Goal: Transaction & Acquisition: Purchase product/service

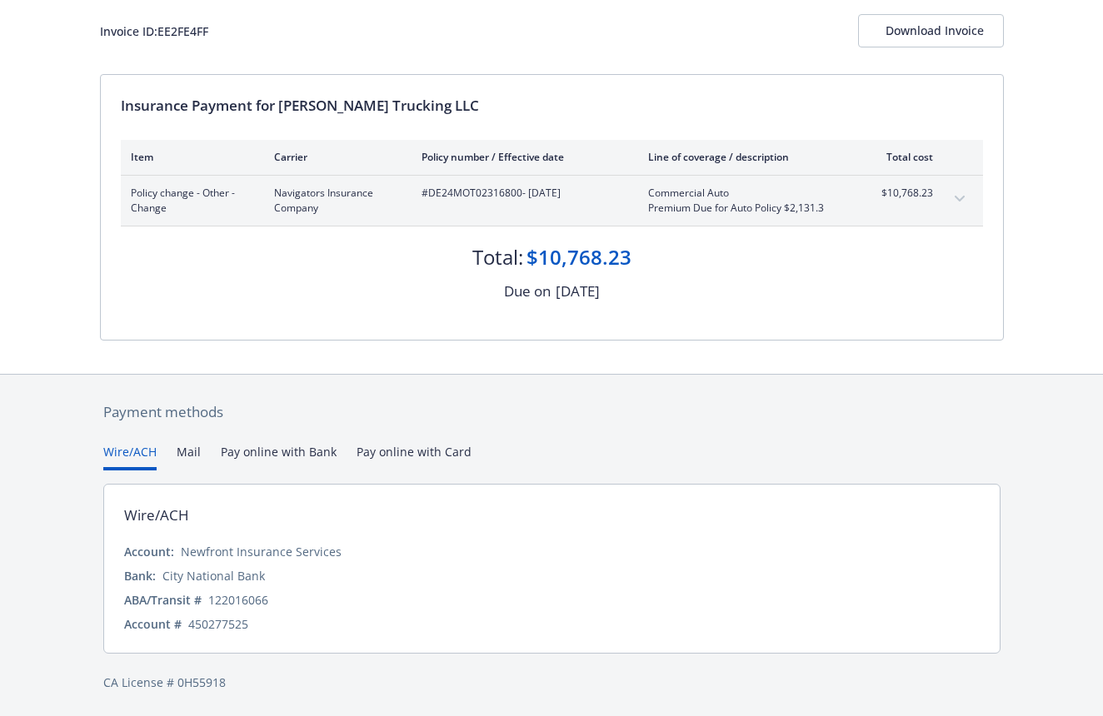
scroll to position [67, 0]
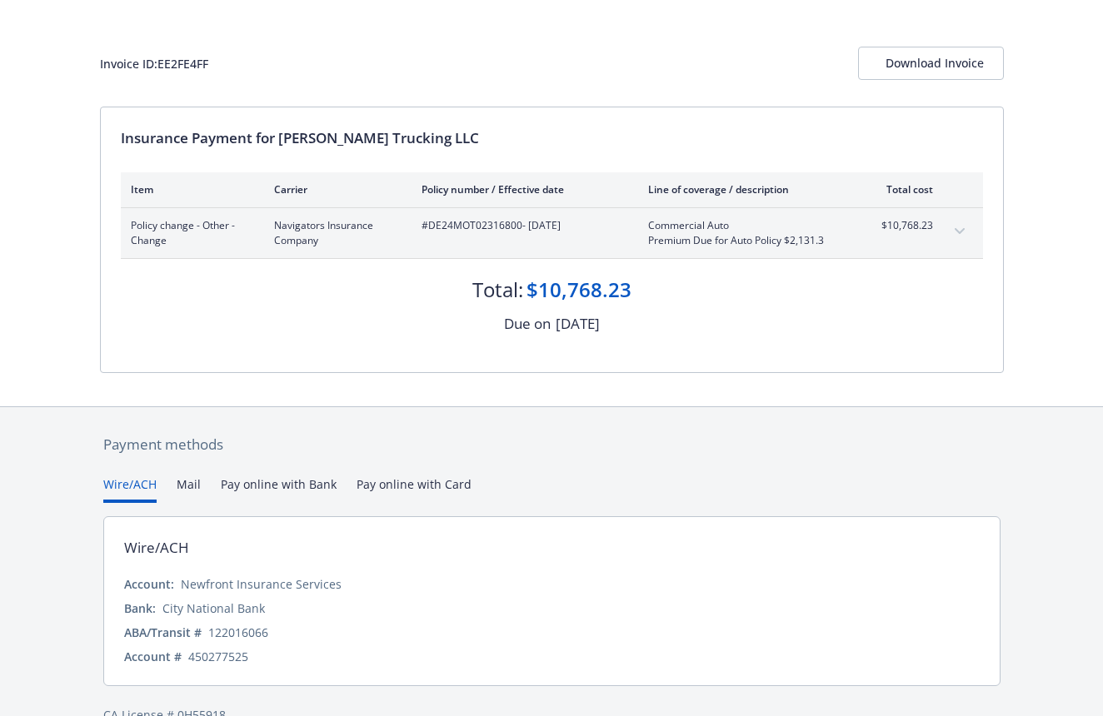
click at [413, 449] on div "Payment methods Wire/ACH Mail Pay online with Bank Pay online with Card Wire/AC…" at bounding box center [552, 579] width 904 height 344
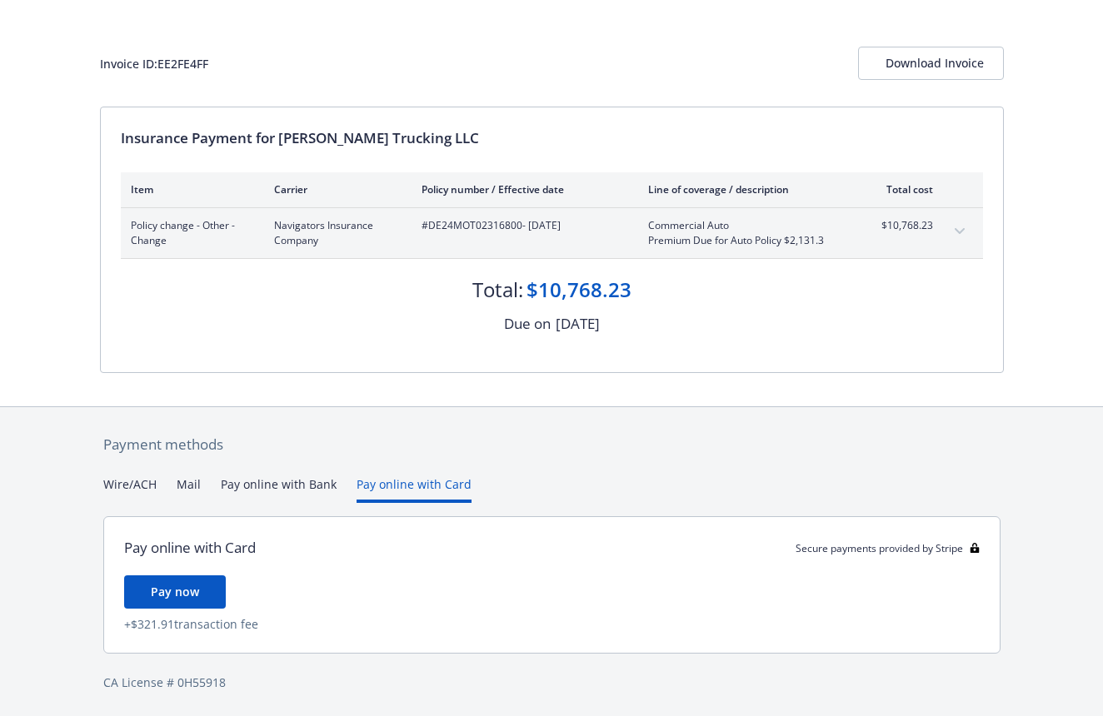
click at [172, 593] on span "Pay now" at bounding box center [175, 592] width 48 height 16
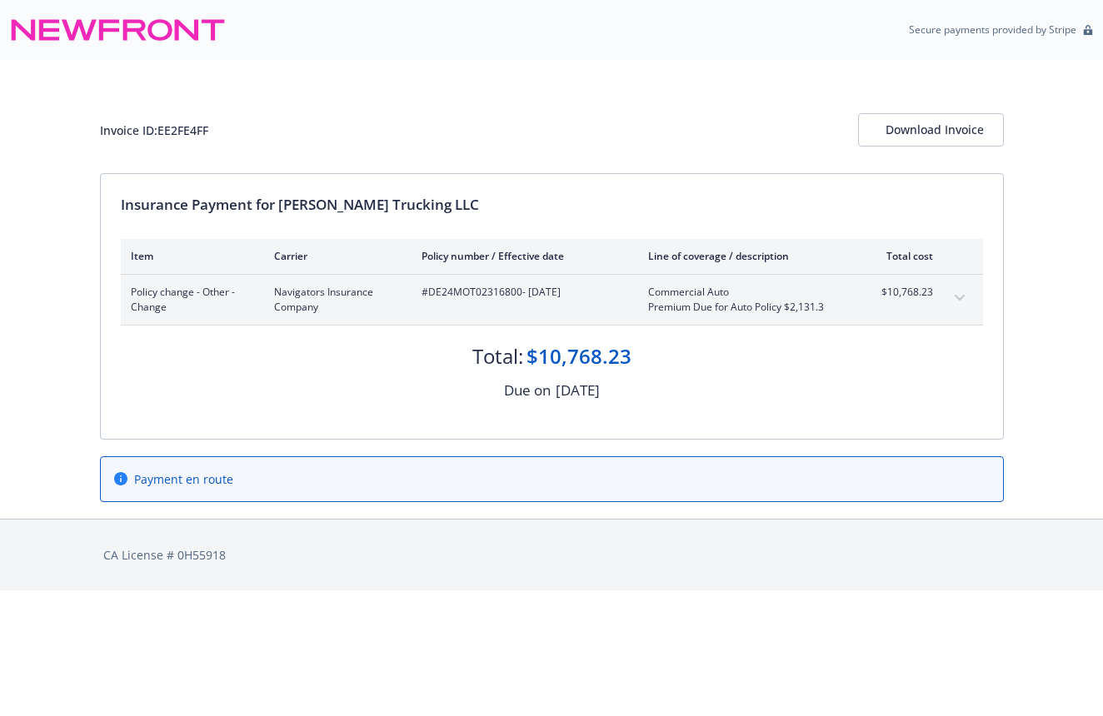
scroll to position [0, 0]
click at [901, 137] on div "Download Invoice" at bounding box center [930, 130] width 91 height 32
